Goal: Task Accomplishment & Management: Complete application form

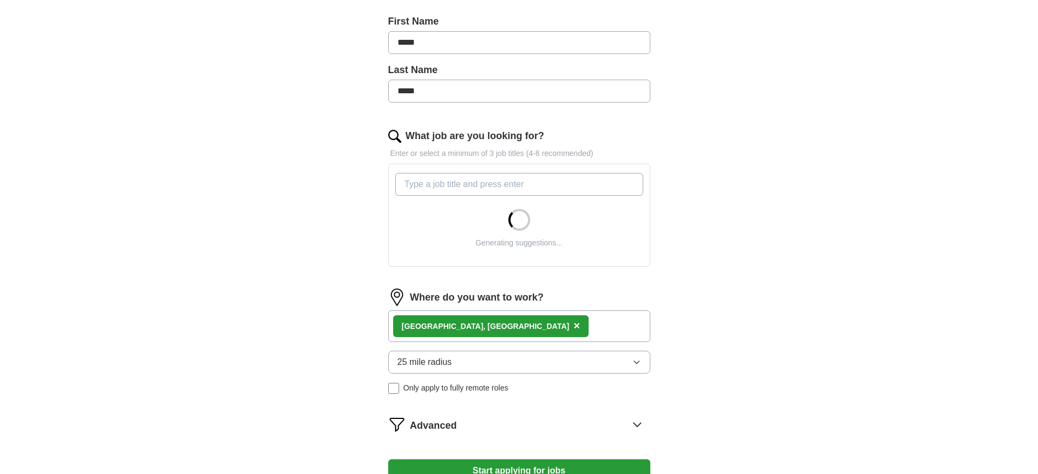
scroll to position [240, 0]
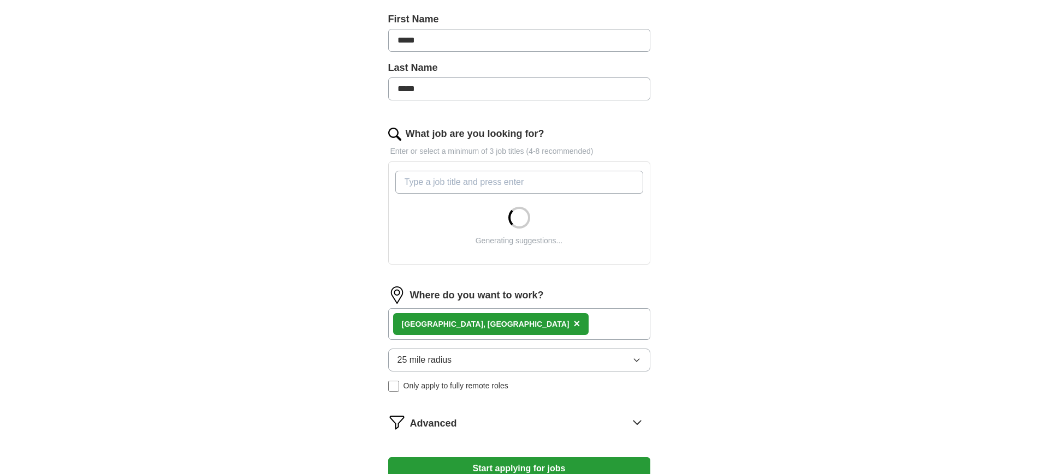
click at [479, 182] on input "What job are you looking for?" at bounding box center [519, 182] width 248 height 23
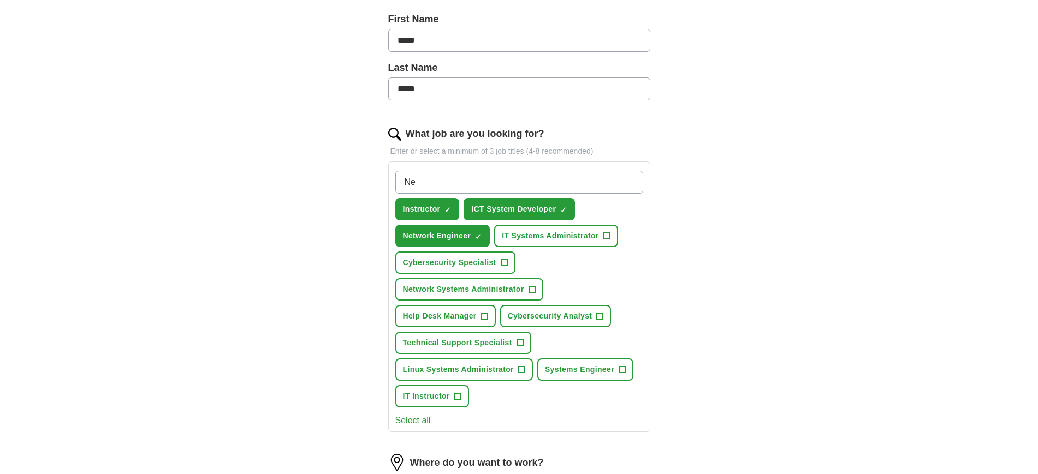
type input "N"
click at [604, 235] on span "+" at bounding box center [606, 236] width 7 height 9
click at [511, 293] on span "Network Systems Administrator" at bounding box center [463, 289] width 121 height 11
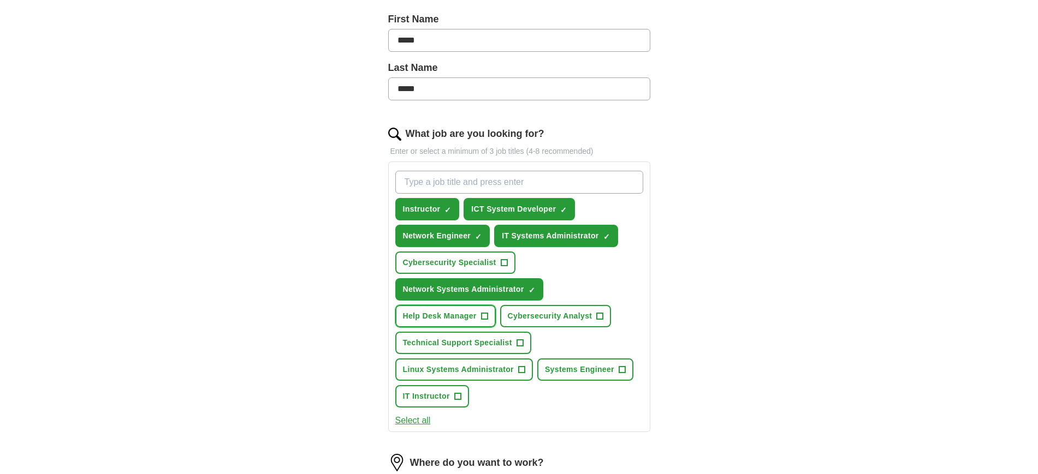
click at [466, 320] on span "Help Desk Manager" at bounding box center [440, 316] width 74 height 11
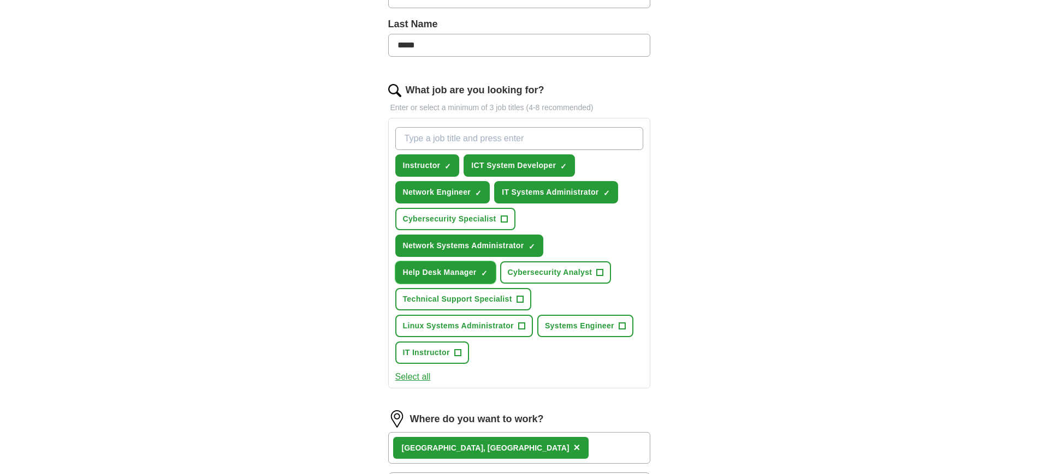
scroll to position [286, 0]
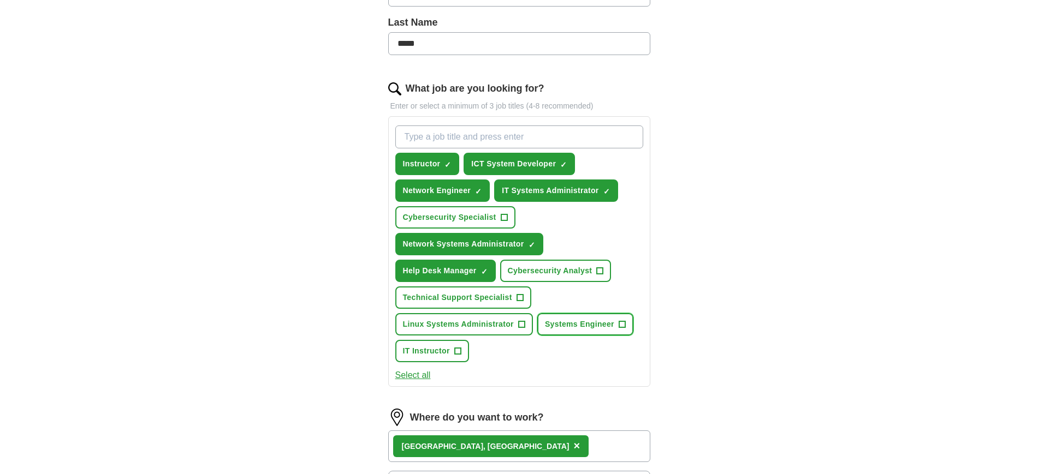
click at [588, 325] on span "Systems Engineer" at bounding box center [579, 324] width 69 height 11
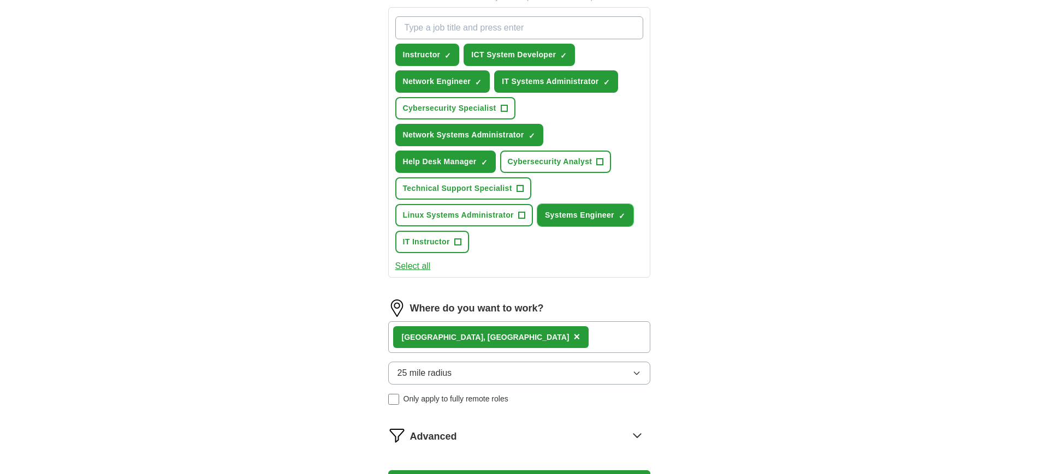
scroll to position [403, 0]
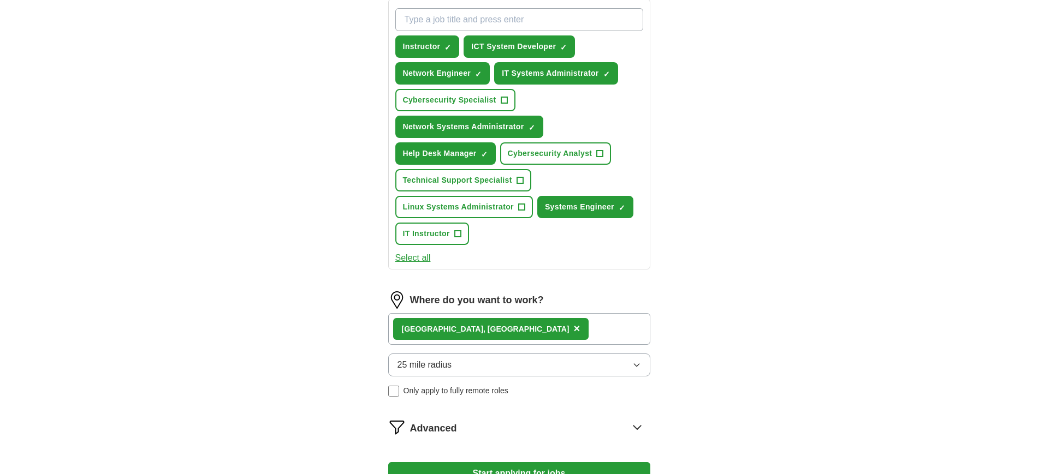
click at [532, 328] on div "[GEOGRAPHIC_DATA], [GEOGRAPHIC_DATA] ×" at bounding box center [519, 329] width 262 height 32
click at [471, 361] on button "25 mile radius" at bounding box center [519, 365] width 262 height 23
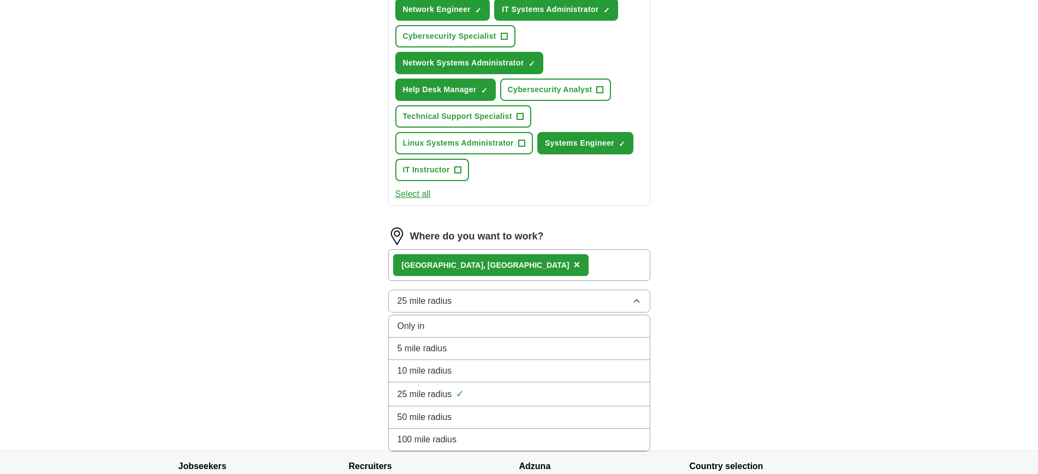
scroll to position [468, 0]
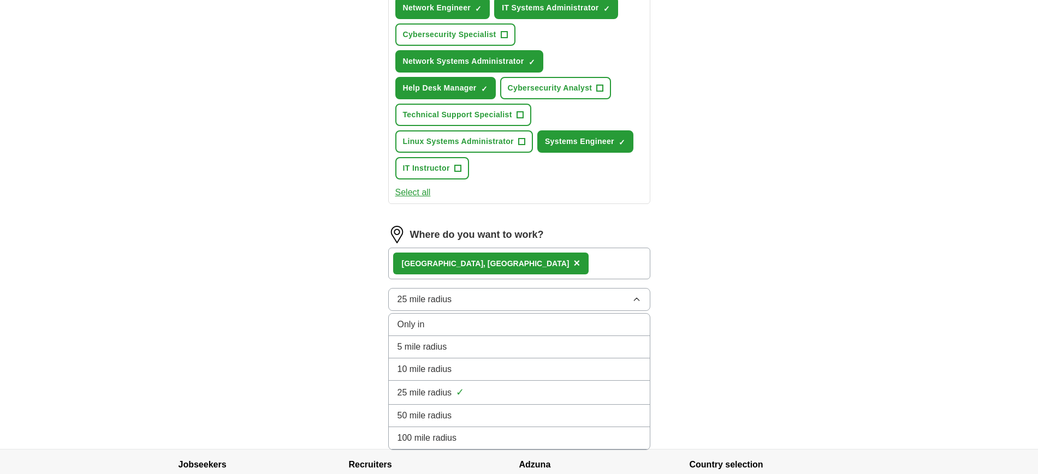
click at [466, 422] on div "50 mile radius" at bounding box center [518, 415] width 243 height 13
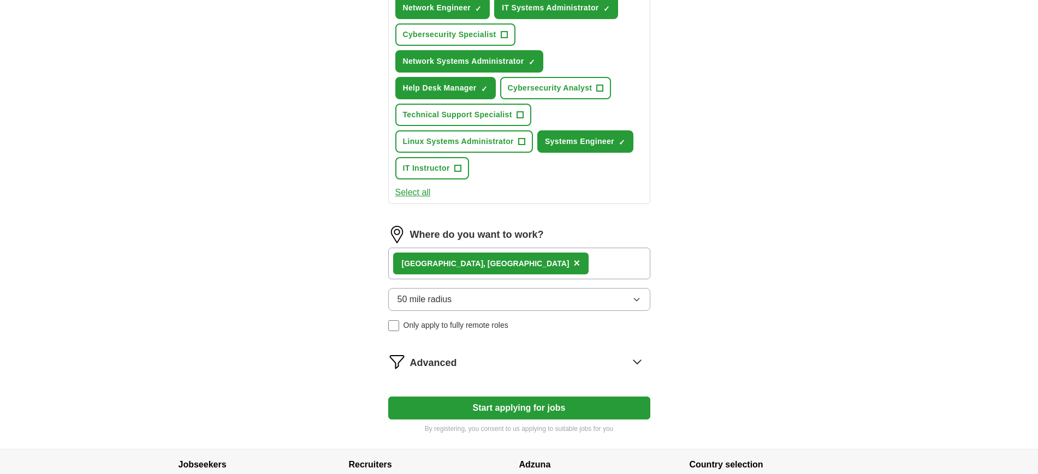
click at [515, 293] on button "50 mile radius" at bounding box center [519, 299] width 262 height 23
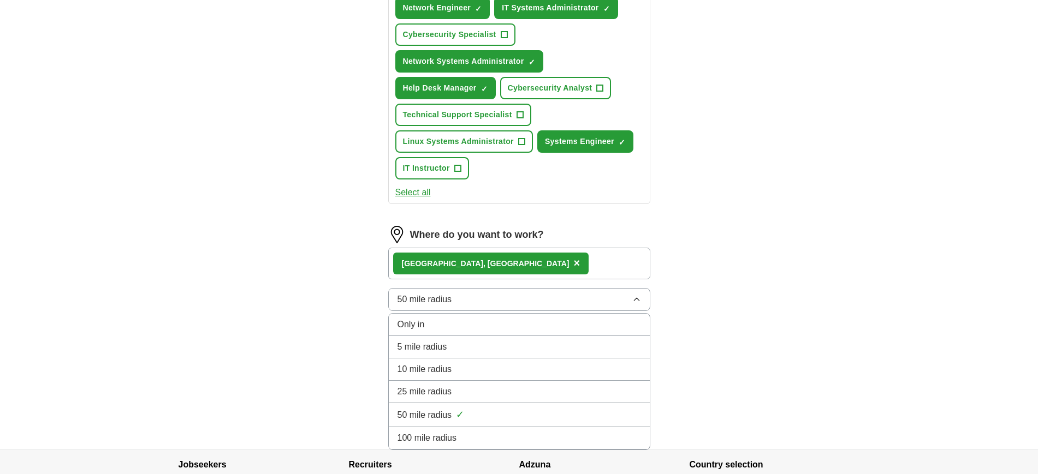
click at [478, 384] on li "25 mile radius" at bounding box center [519, 392] width 261 height 22
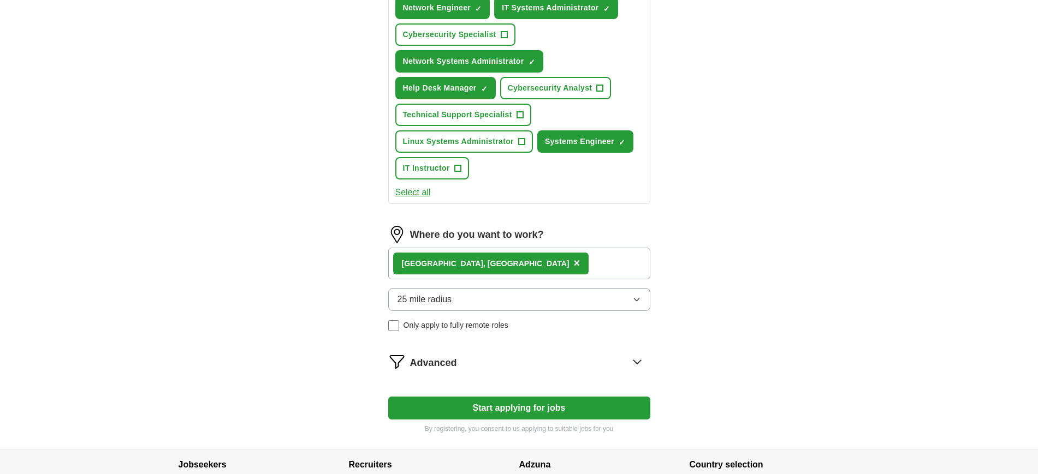
drag, startPoint x: 499, startPoint y: 301, endPoint x: 498, endPoint y: 308, distance: 7.8
click at [500, 301] on button "25 mile radius" at bounding box center [519, 299] width 262 height 23
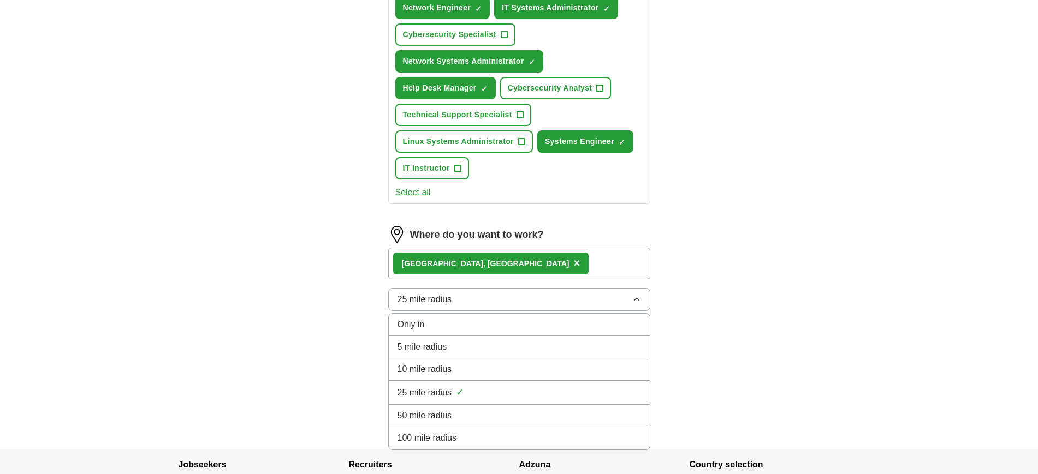
click at [466, 405] on li "50 mile radius" at bounding box center [519, 416] width 261 height 22
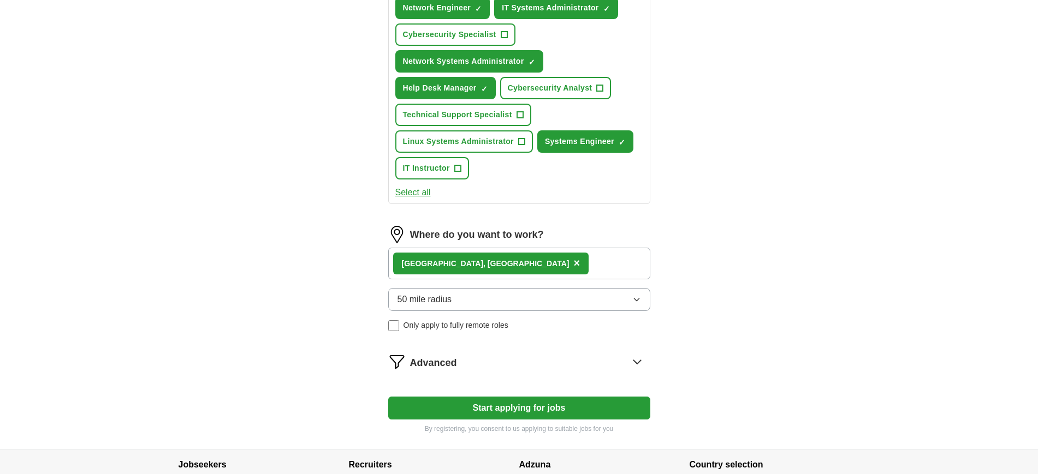
click at [458, 360] on div "Advanced" at bounding box center [530, 361] width 240 height 17
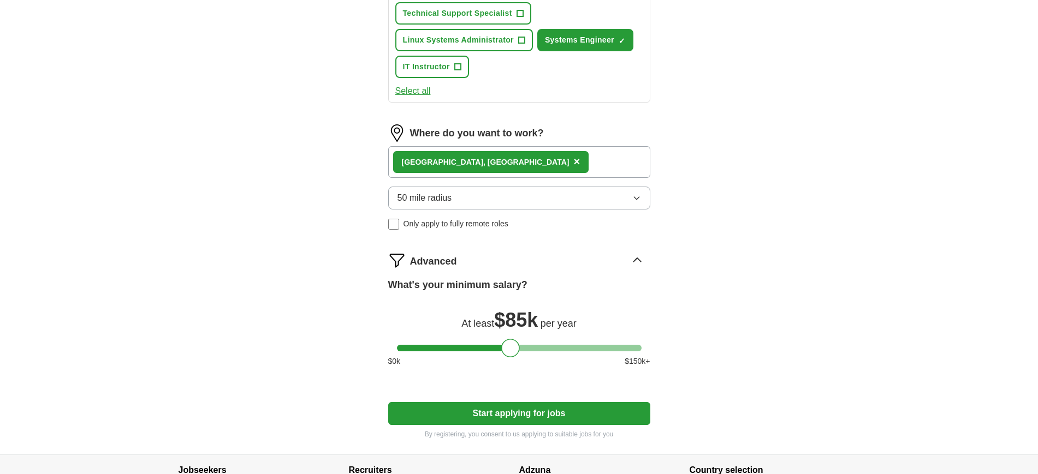
scroll to position [576, 0]
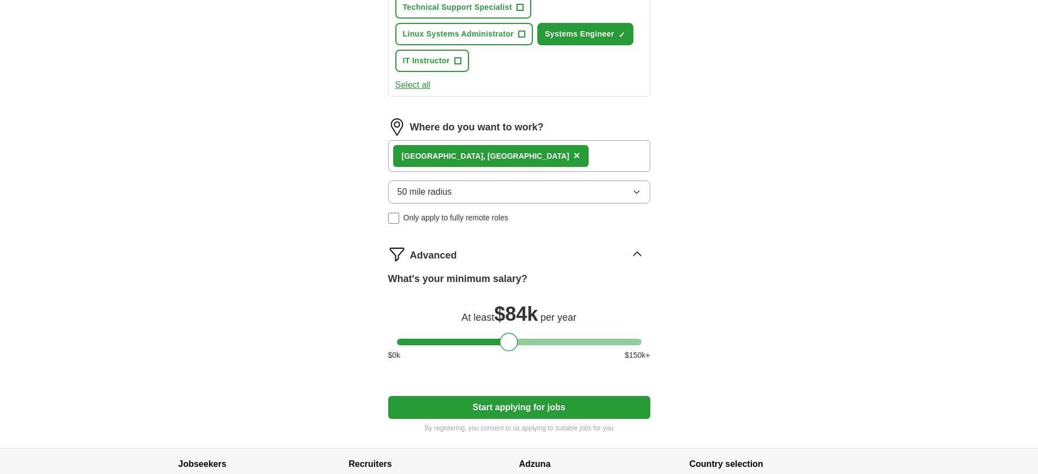
click at [509, 344] on div at bounding box center [508, 342] width 19 height 19
click at [508, 410] on button "Start applying for jobs" at bounding box center [519, 407] width 262 height 23
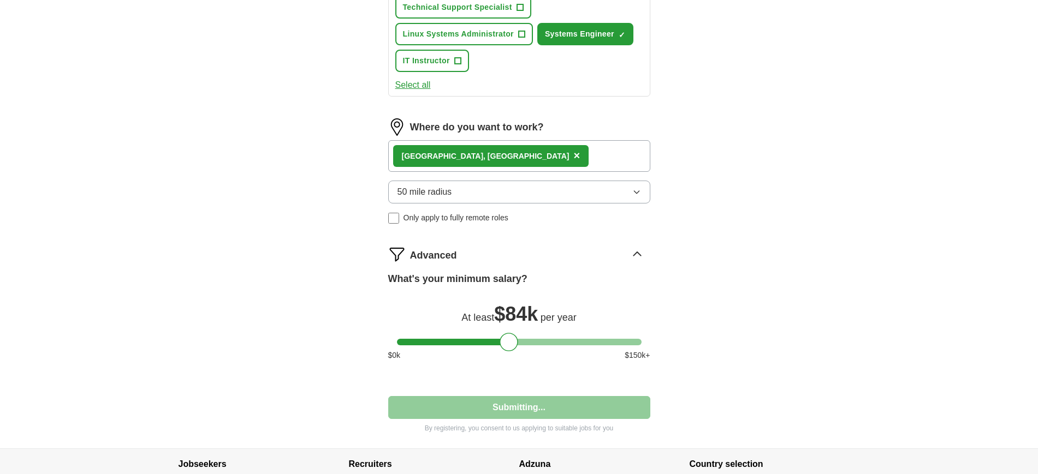
select select "**"
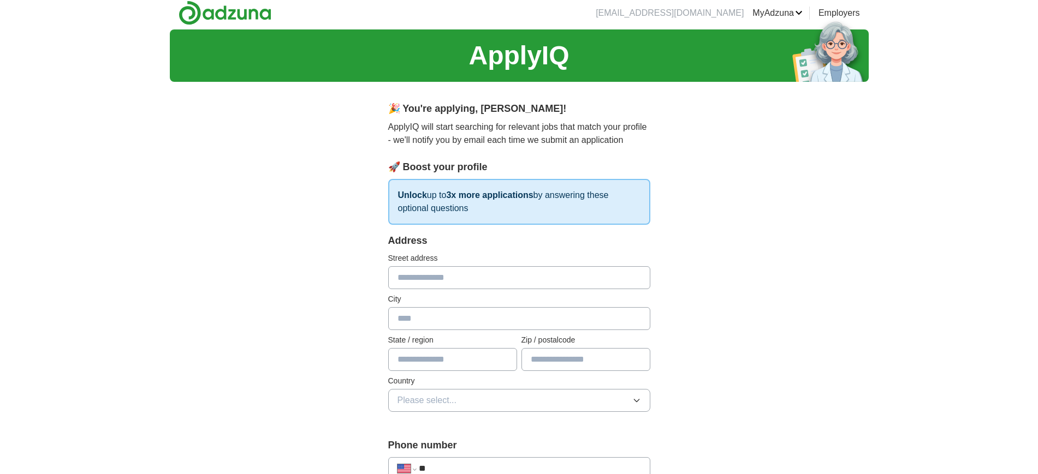
scroll to position [0, 0]
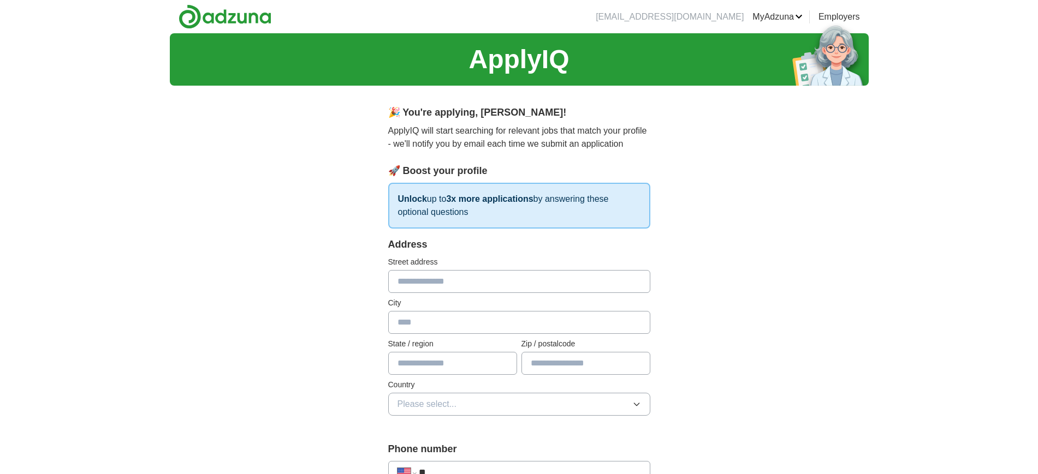
click at [454, 283] on input "text" at bounding box center [519, 281] width 262 height 23
type input "**********"
type input "*********"
type input "**"
type input "*****"
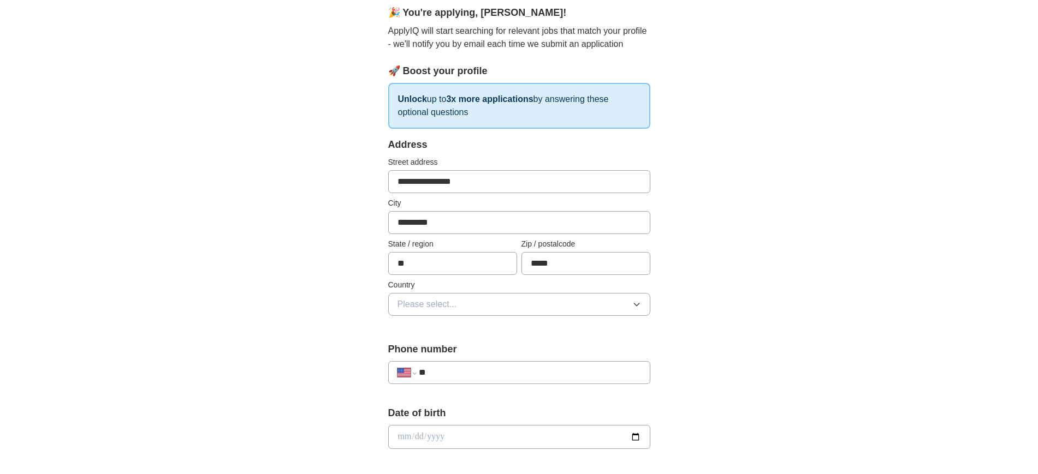
scroll to position [134, 0]
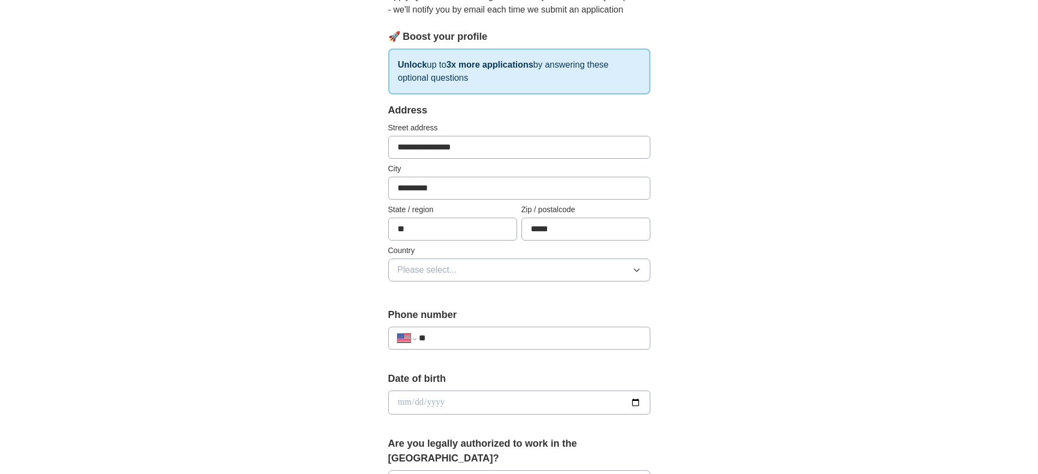
click at [460, 273] on button "Please select..." at bounding box center [519, 270] width 262 height 23
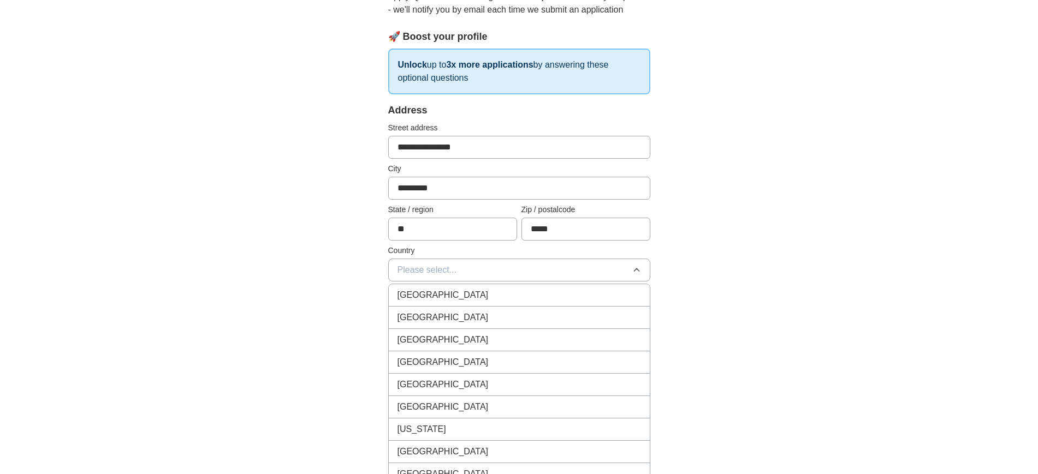
click at [456, 321] on div "[GEOGRAPHIC_DATA]" at bounding box center [518, 317] width 243 height 13
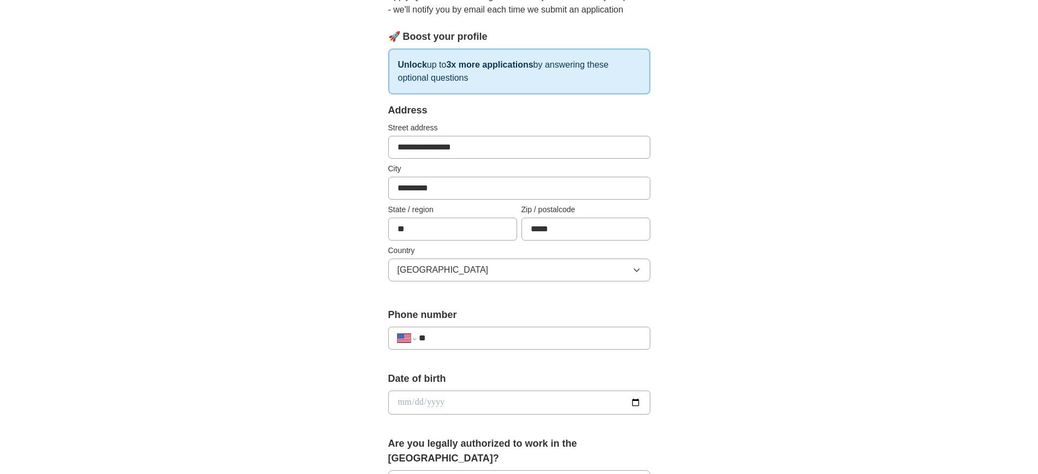
click at [454, 334] on input "**" at bounding box center [530, 338] width 222 height 13
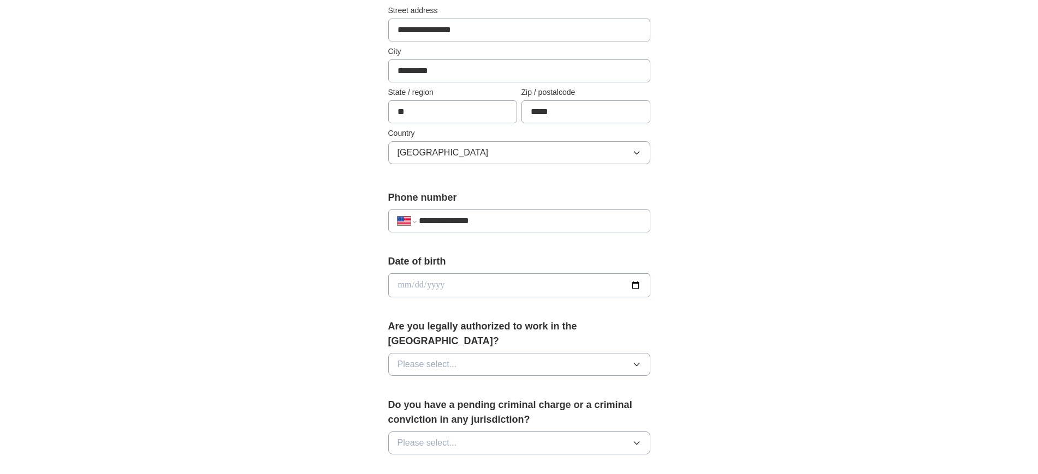
scroll to position [323, 0]
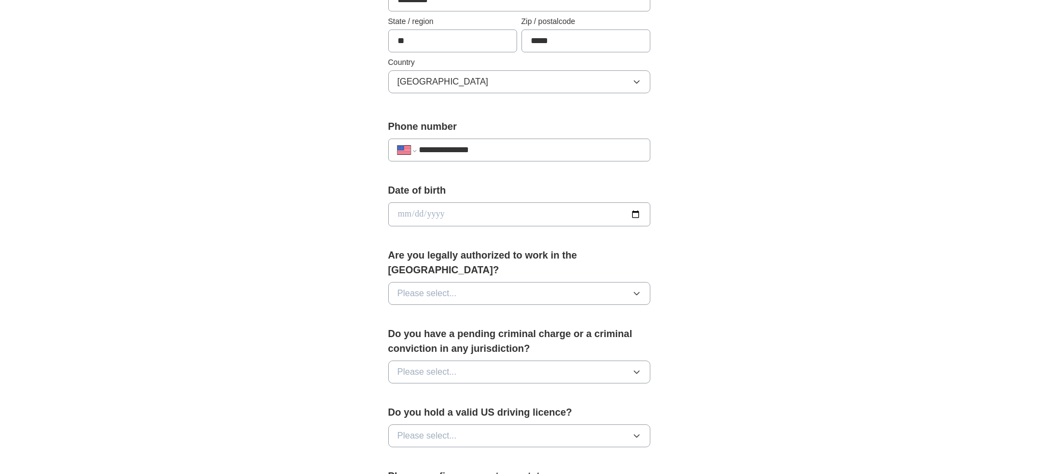
type input "**********"
click at [609, 284] on button "Please select..." at bounding box center [519, 293] width 262 height 23
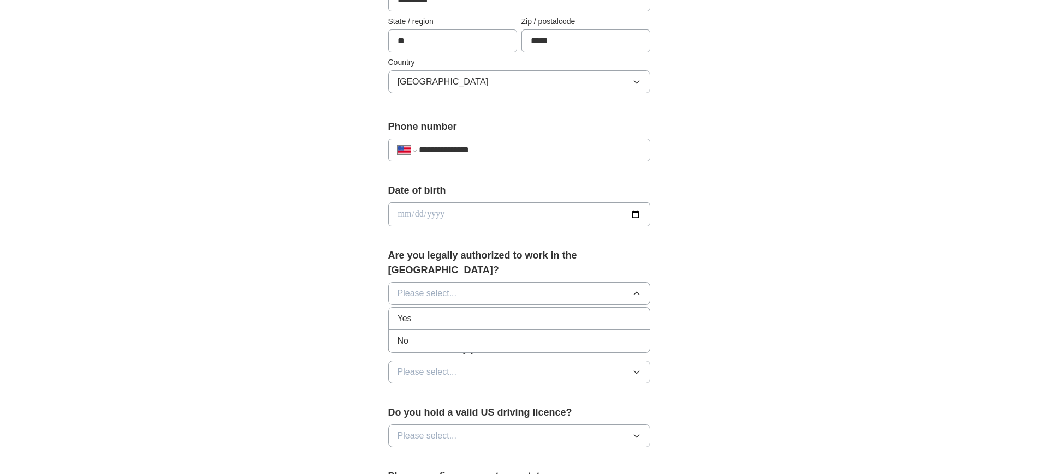
scroll to position [0, 0]
